Goal: Information Seeking & Learning: Learn about a topic

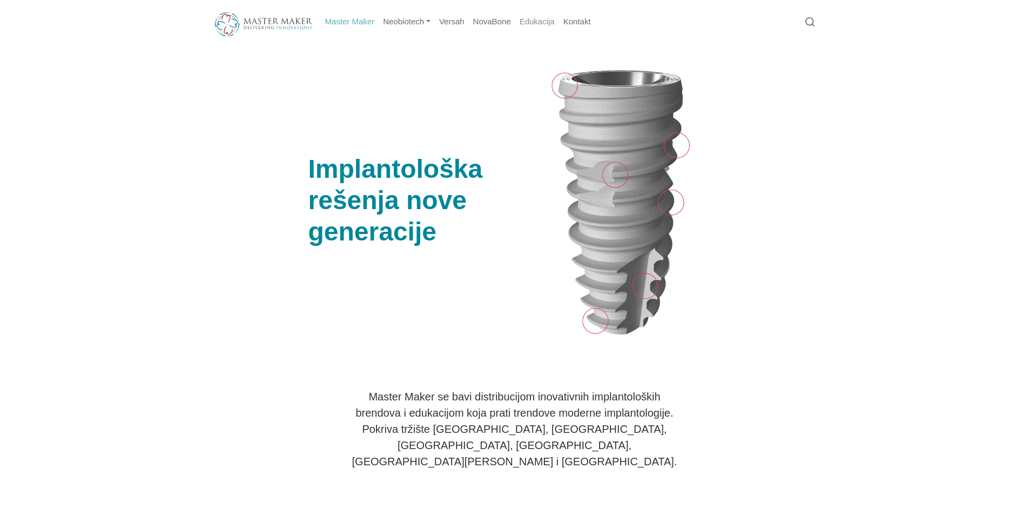
click at [523, 20] on link "Edukacija" at bounding box center [537, 21] width 44 height 21
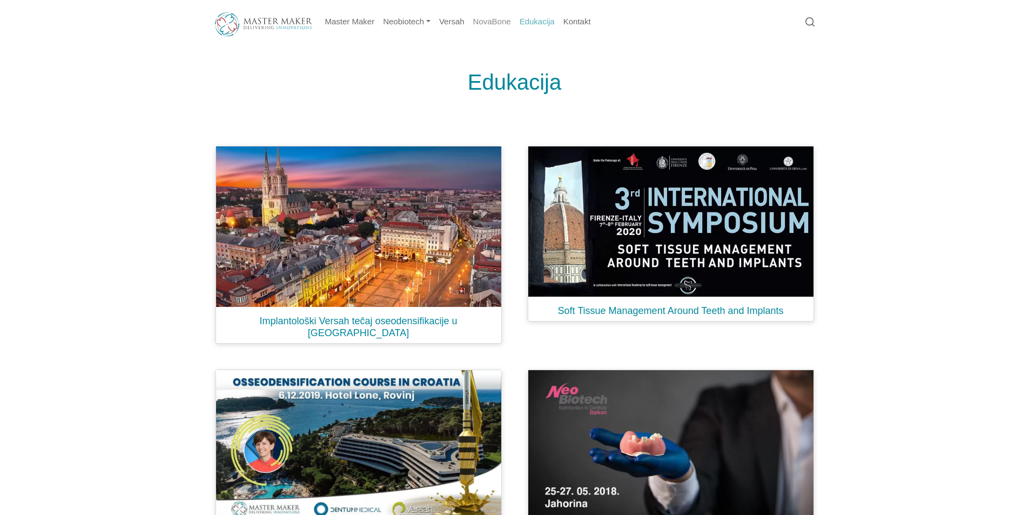
click at [483, 23] on link "NovaBone" at bounding box center [492, 21] width 46 height 21
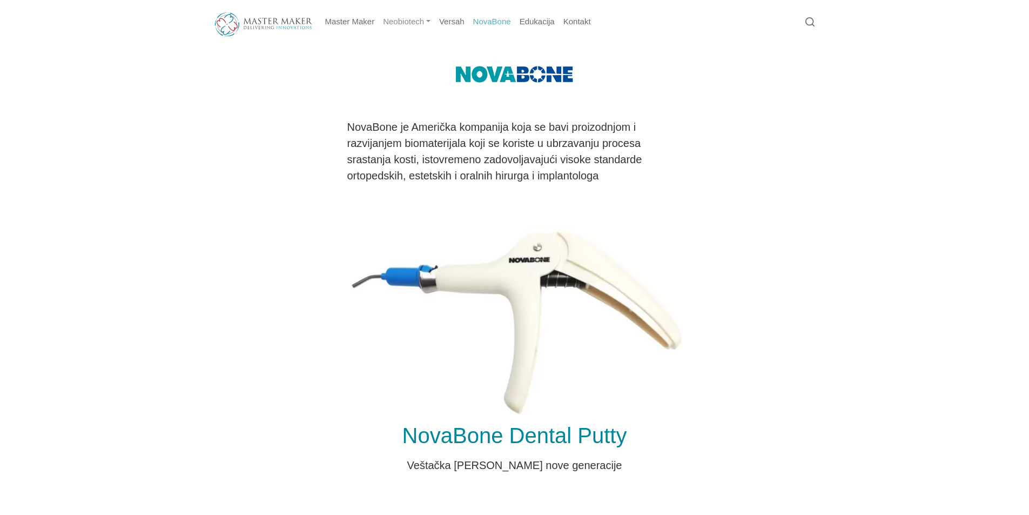
click at [406, 23] on link "Neobiotech" at bounding box center [407, 21] width 56 height 21
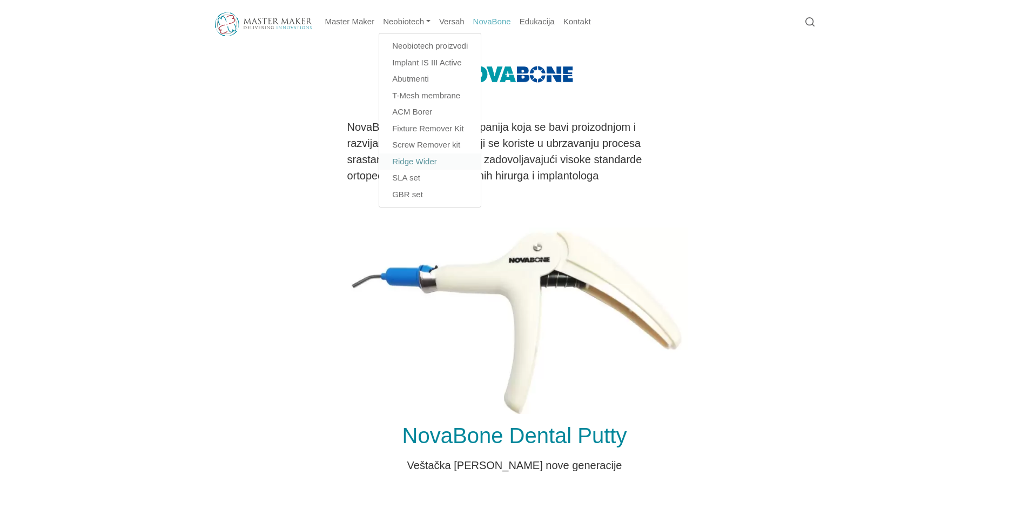
click at [430, 160] on link "Ridge Wider" at bounding box center [430, 161] width 102 height 17
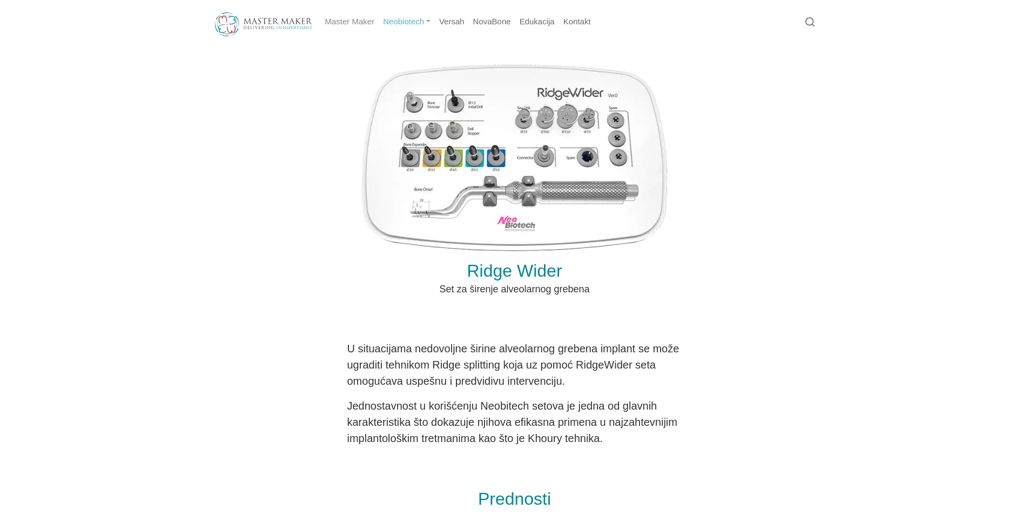
click at [360, 25] on link "Master Maker" at bounding box center [350, 21] width 58 height 21
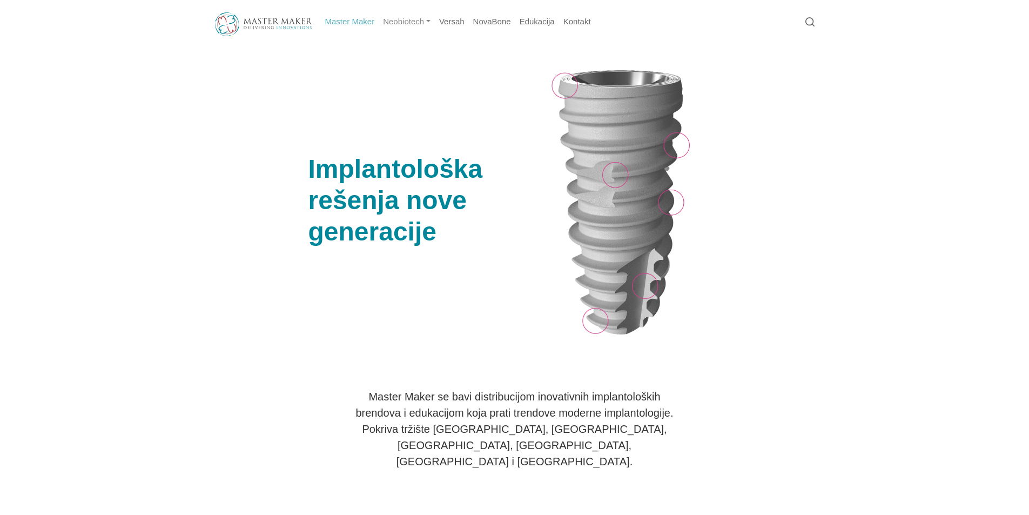
click at [395, 16] on link "Neobiotech" at bounding box center [407, 21] width 56 height 21
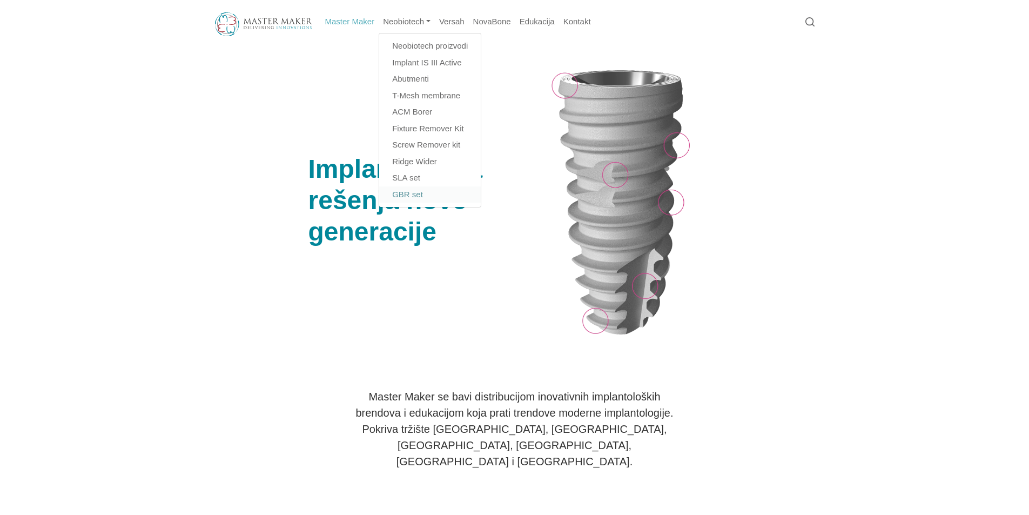
click at [415, 195] on link "GBR set" at bounding box center [430, 194] width 102 height 17
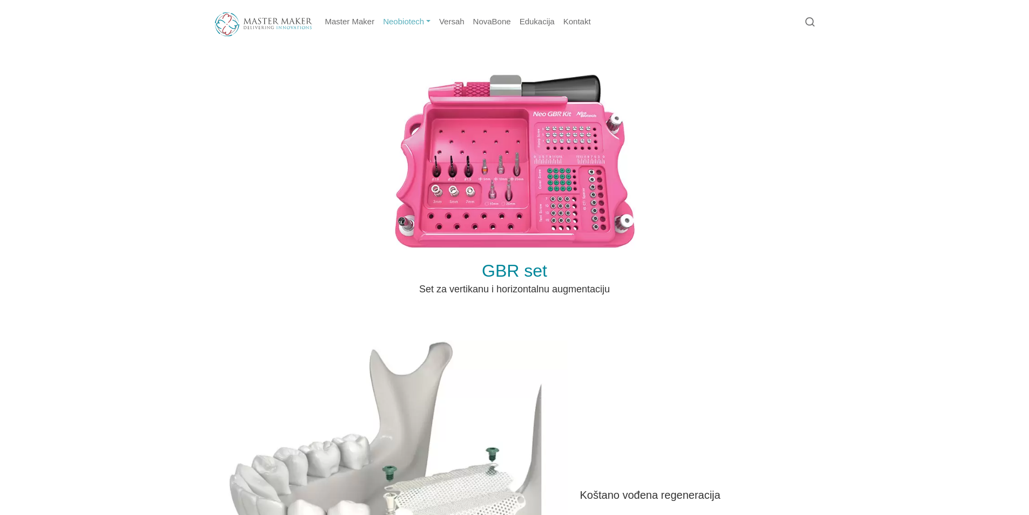
click at [403, 21] on link "Neobiotech" at bounding box center [407, 21] width 56 height 21
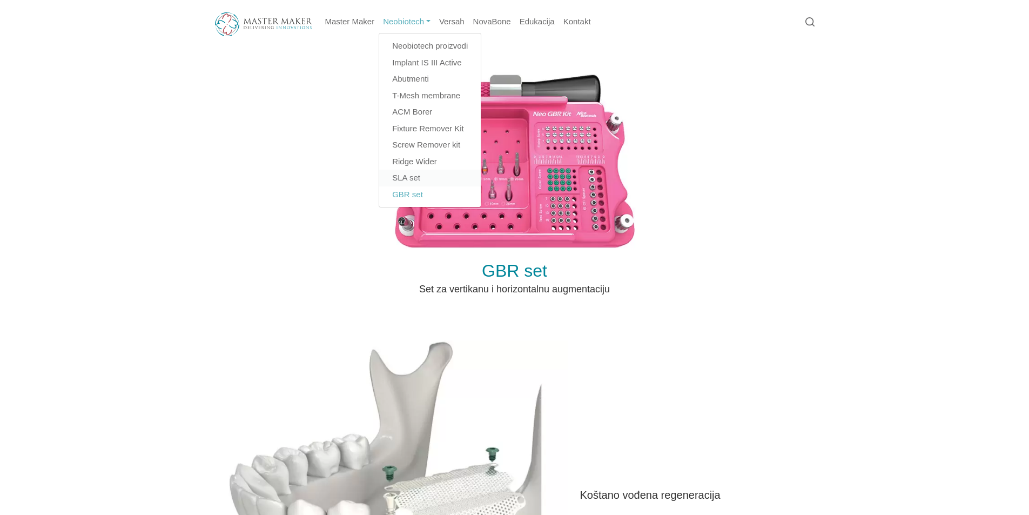
click at [418, 172] on link "SLA set" at bounding box center [430, 178] width 102 height 17
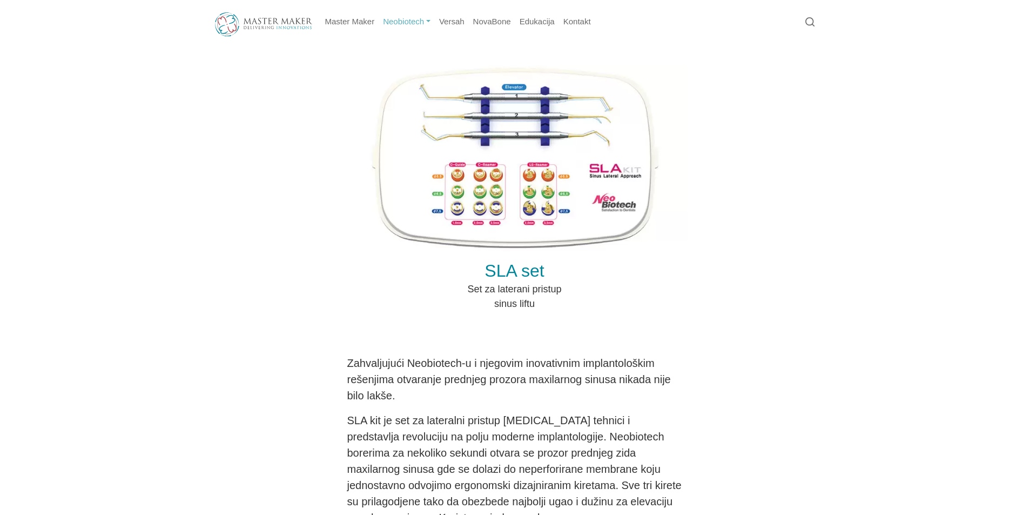
click at [406, 23] on link "Neobiotech" at bounding box center [407, 21] width 56 height 21
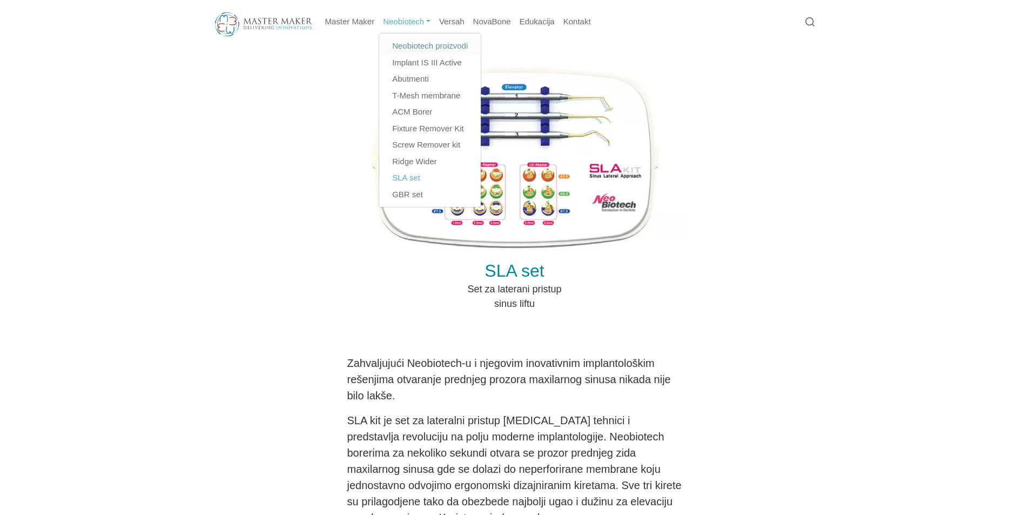
click at [423, 49] on link "Neobiotech proizvodi" at bounding box center [430, 46] width 102 height 17
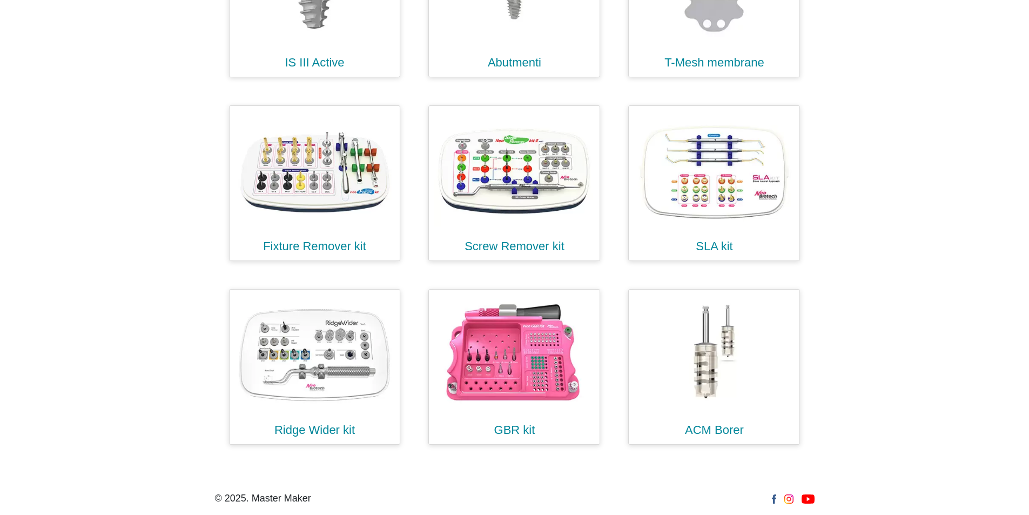
scroll to position [481, 0]
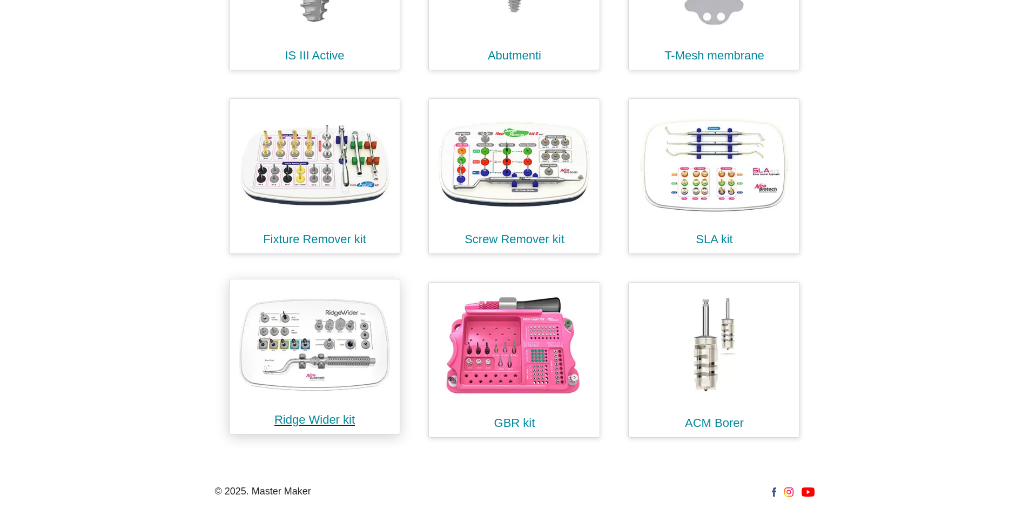
click at [336, 356] on img at bounding box center [315, 342] width 160 height 115
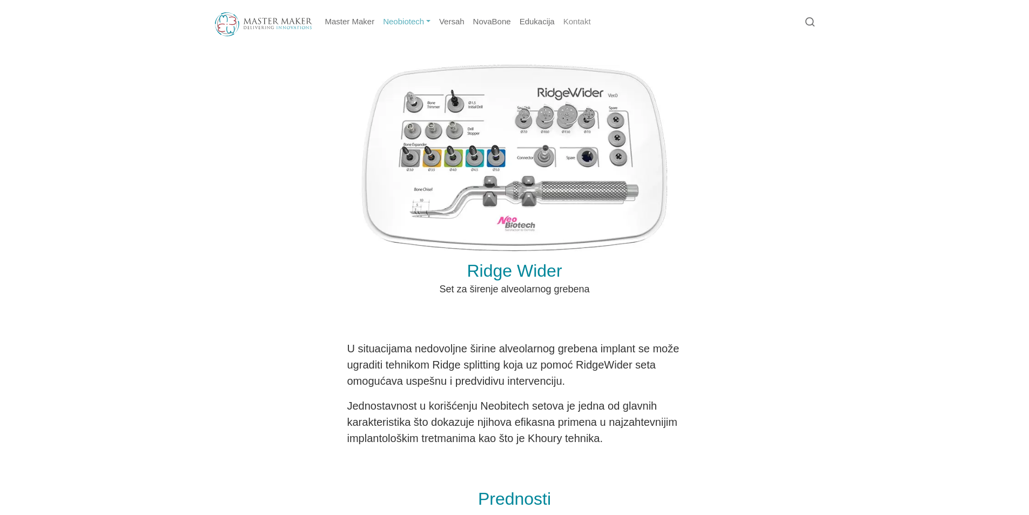
click at [574, 23] on link "Kontakt" at bounding box center [577, 21] width 36 height 21
click at [333, 22] on link "Master Maker" at bounding box center [350, 21] width 58 height 21
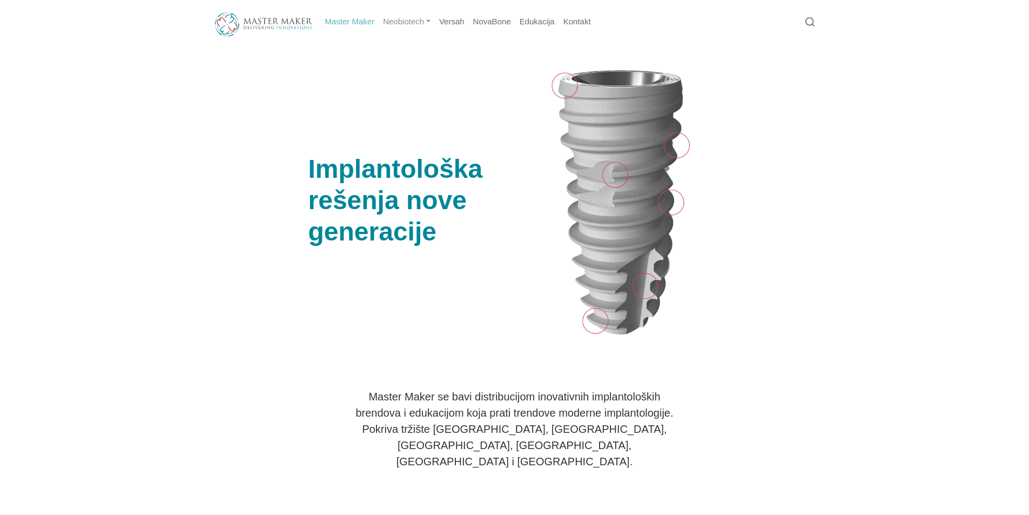
click at [419, 18] on link "Neobiotech" at bounding box center [407, 21] width 56 height 21
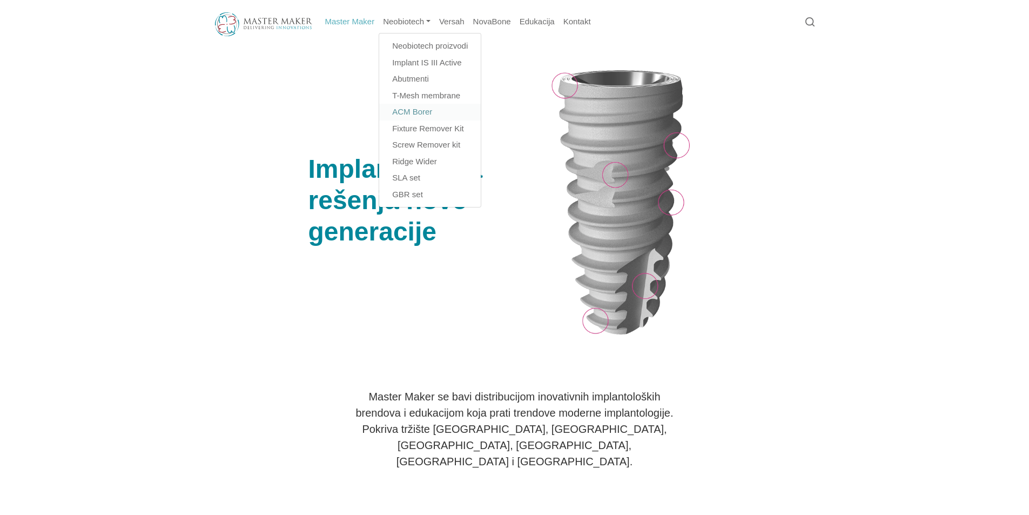
click at [421, 116] on link "ACM Borer" at bounding box center [430, 112] width 102 height 17
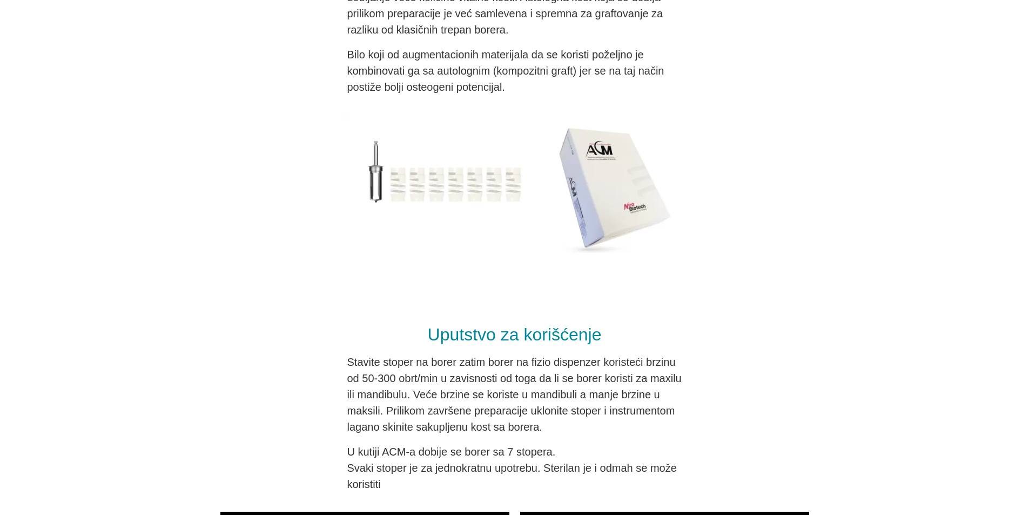
scroll to position [680, 0]
